Goal: Task Accomplishment & Management: Manage account settings

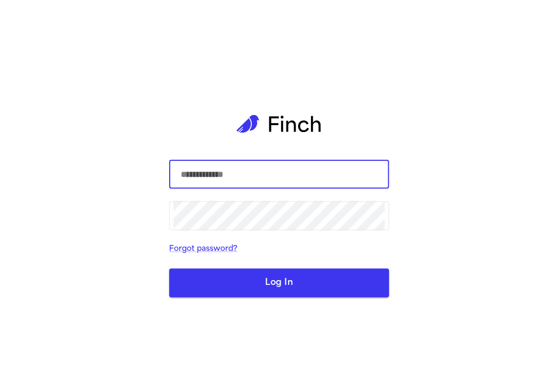
type input "**********"
click at [210, 293] on button "Log In" at bounding box center [279, 283] width 220 height 29
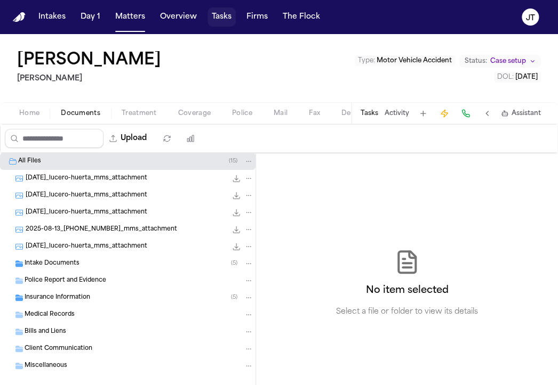
click at [222, 19] on button "Tasks" at bounding box center [221, 16] width 28 height 19
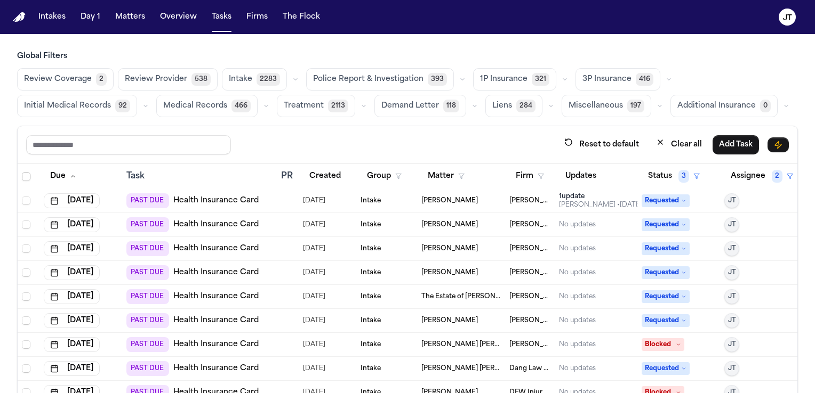
scroll to position [486, 0]
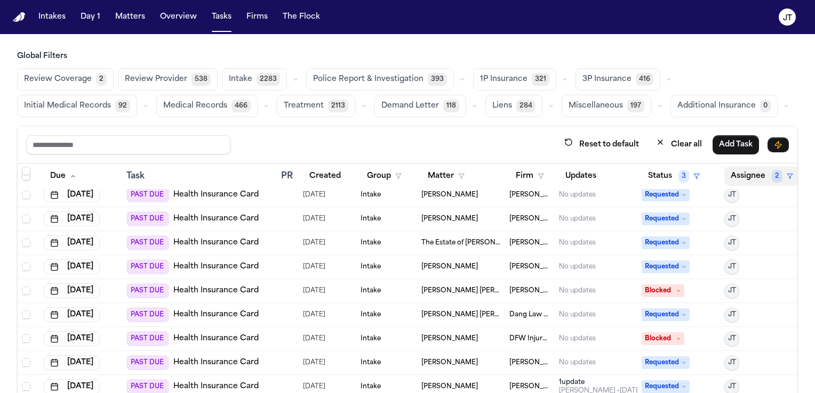
click at [557, 175] on button "Assignee 2" at bounding box center [761, 176] width 75 height 19
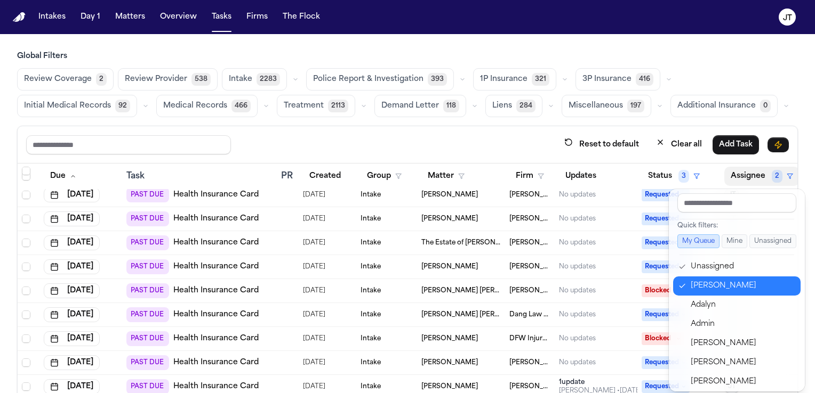
click at [557, 282] on icon "button" at bounding box center [681, 286] width 7 height 9
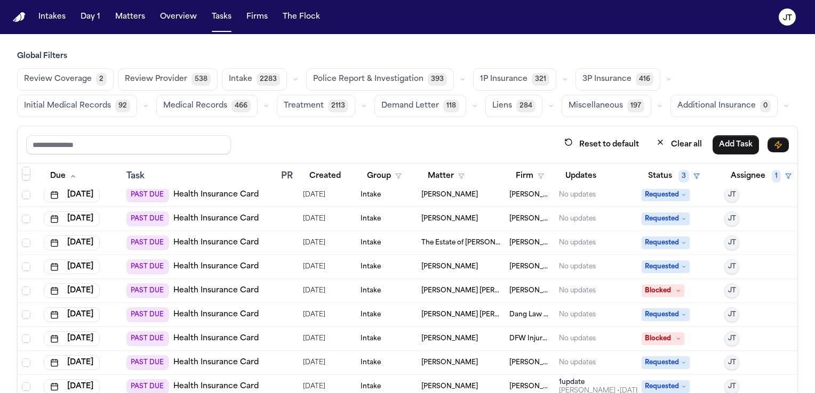
scroll to position [0, 0]
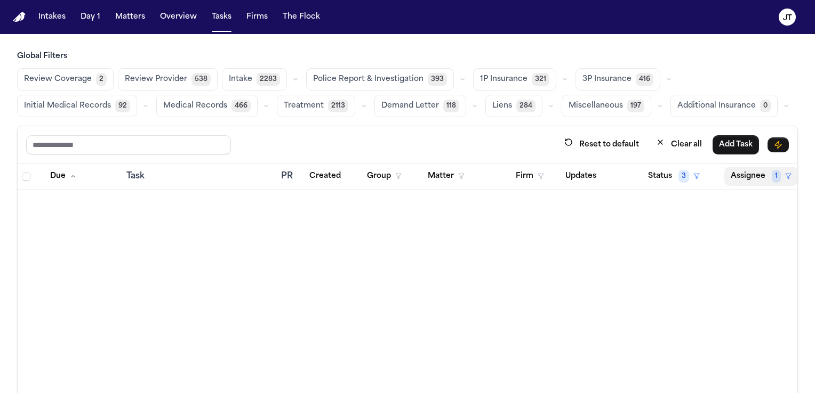
click at [557, 172] on button "Assignee 1" at bounding box center [761, 176] width 74 height 19
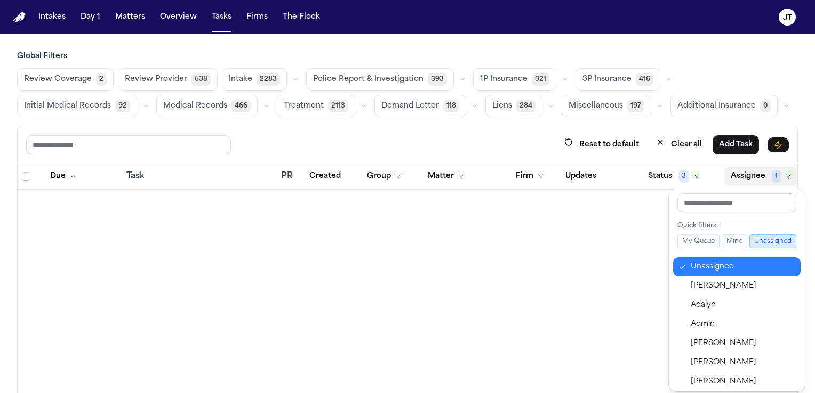
click at [557, 265] on icon "button" at bounding box center [681, 267] width 7 height 9
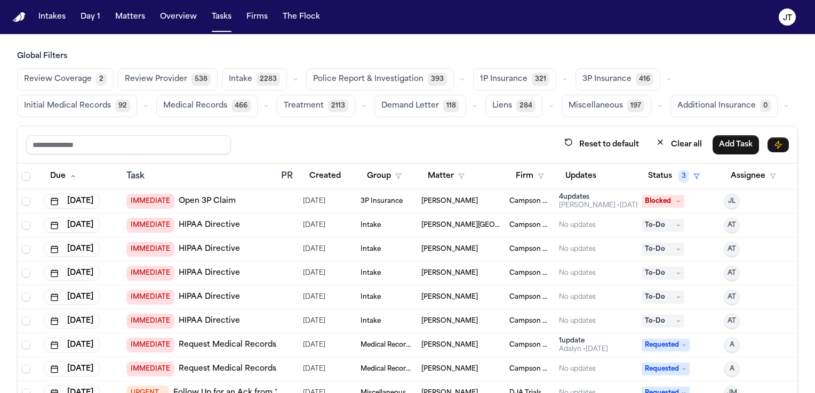
scroll to position [11, 0]
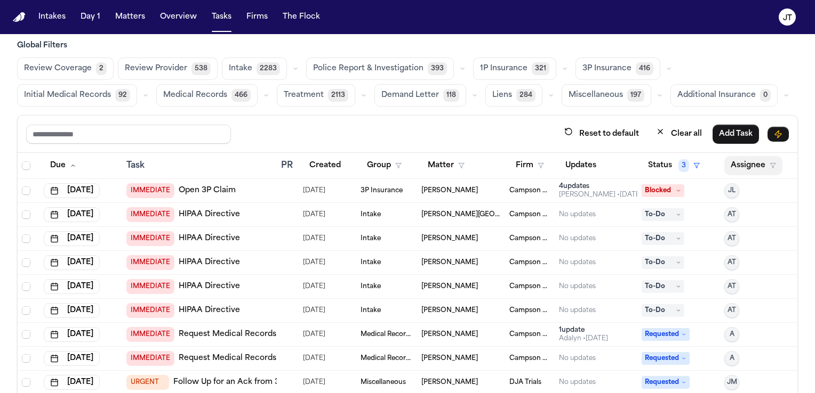
click at [557, 166] on button "Assignee" at bounding box center [753, 165] width 58 height 19
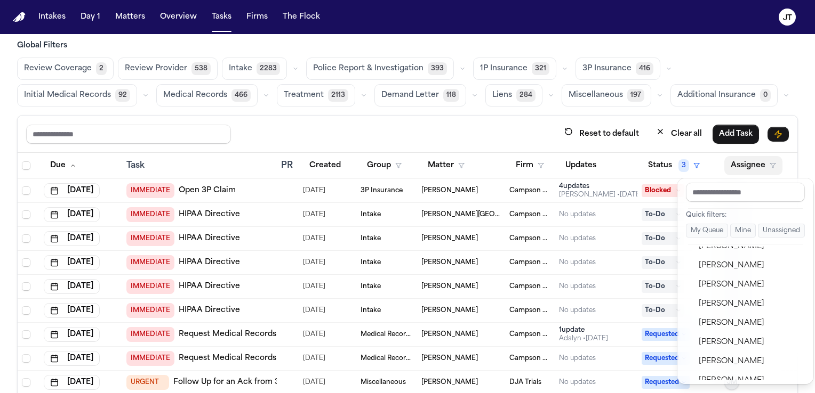
scroll to position [435, 0]
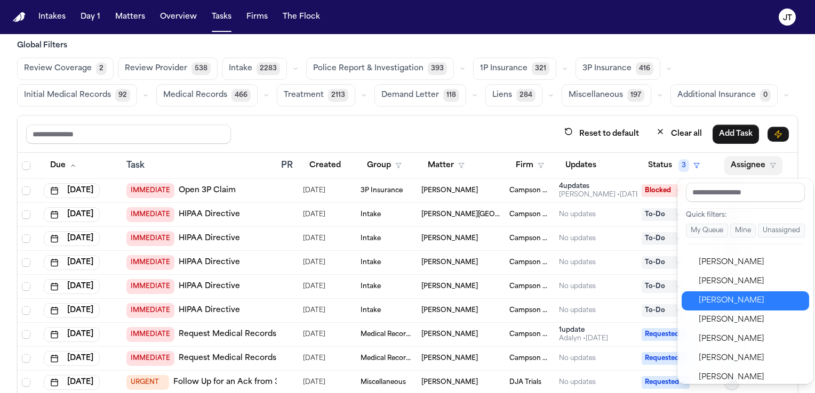
click at [557, 304] on div "[PERSON_NAME]" at bounding box center [750, 301] width 104 height 13
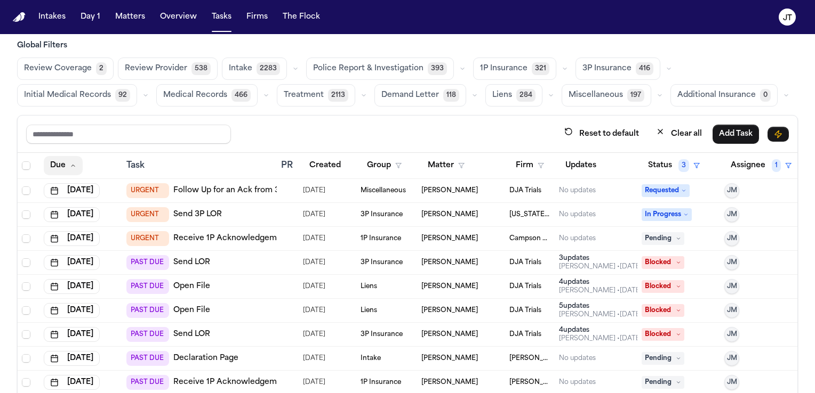
click at [65, 168] on button "Due" at bounding box center [63, 165] width 39 height 19
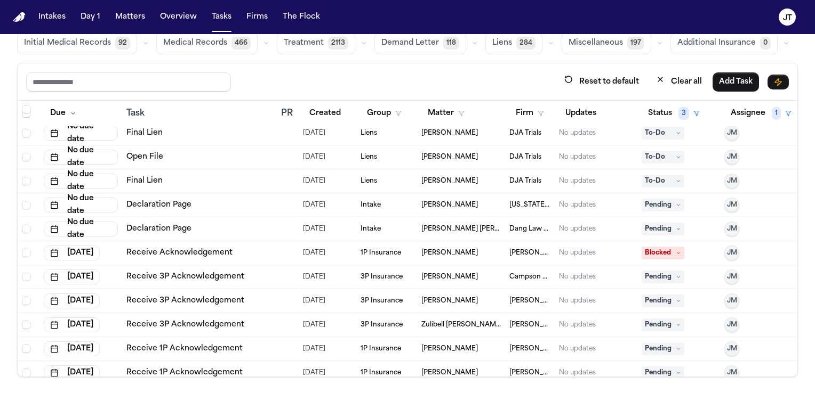
scroll to position [868, 0]
